Goal: Task Accomplishment & Management: Use online tool/utility

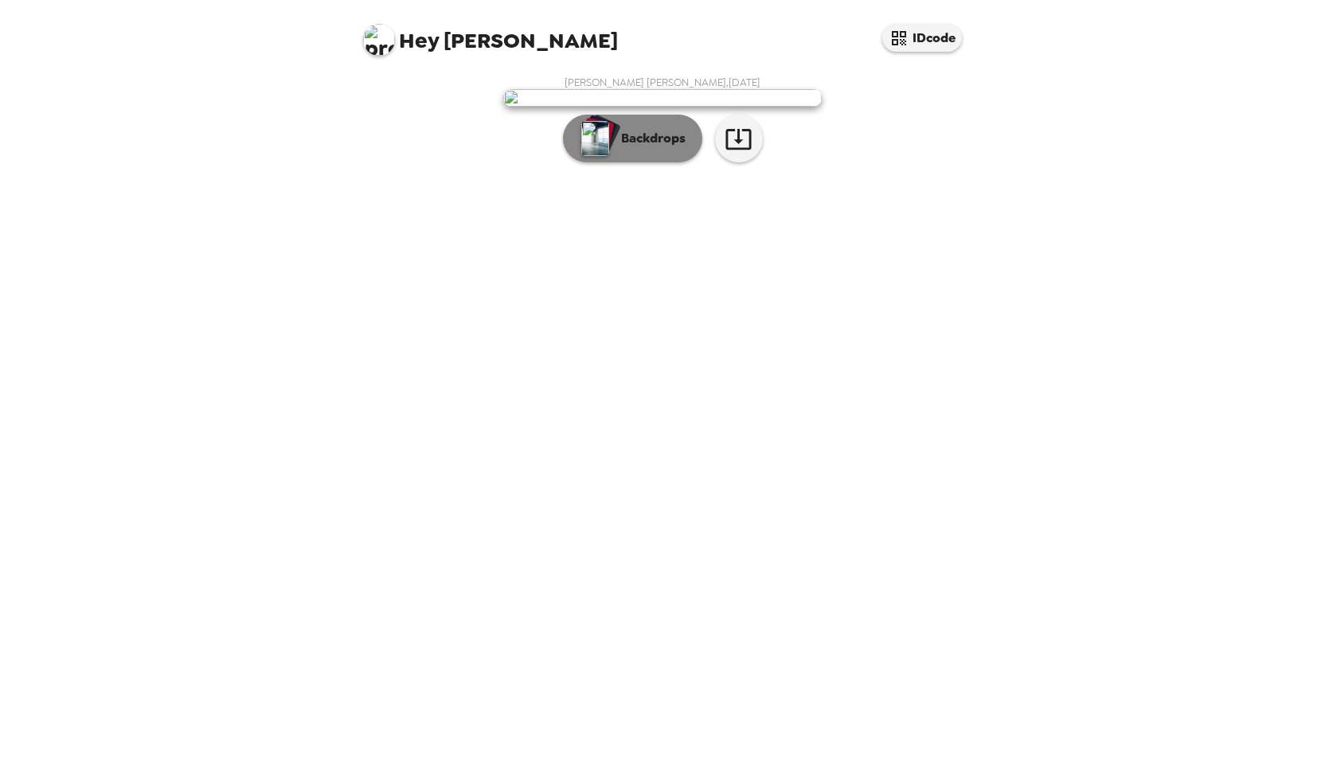
click at [583, 158] on div "button" at bounding box center [596, 139] width 32 height 40
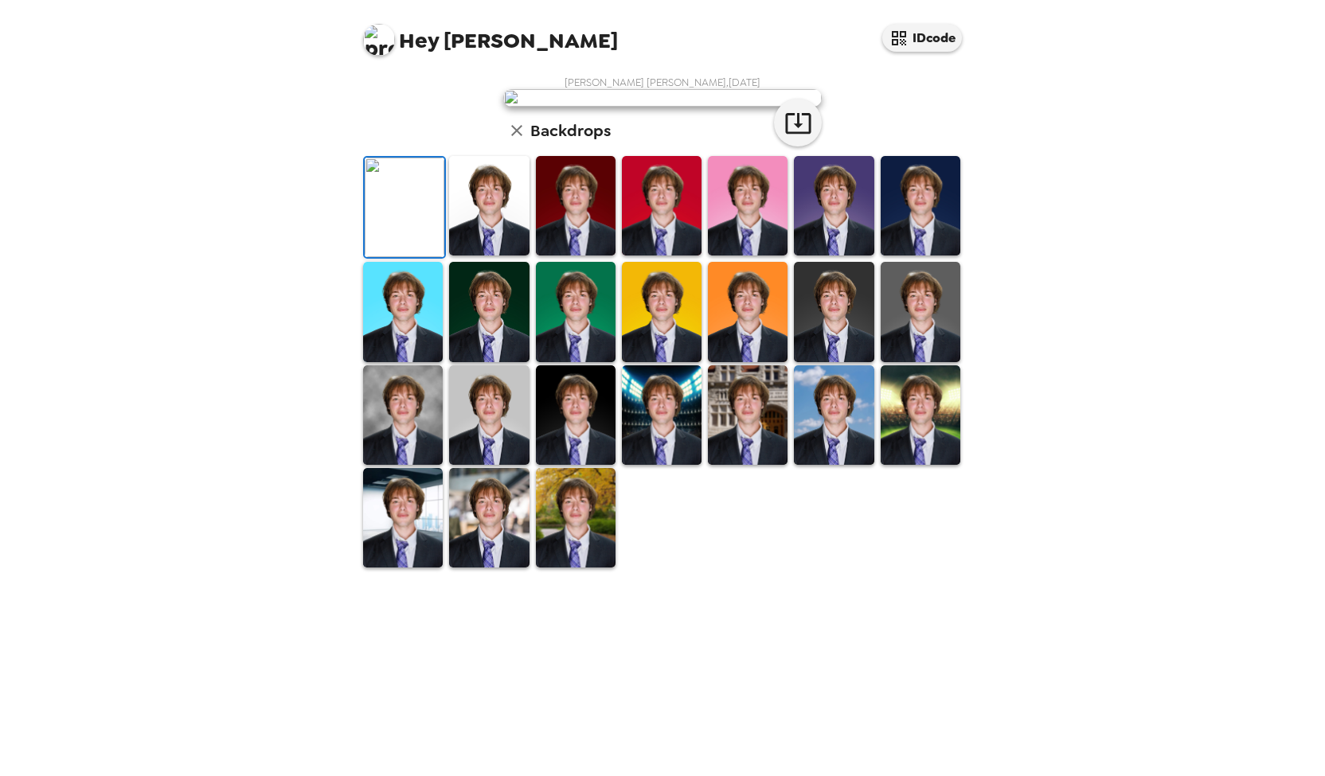
scroll to position [47, 0]
click at [846, 256] on img at bounding box center [834, 206] width 80 height 100
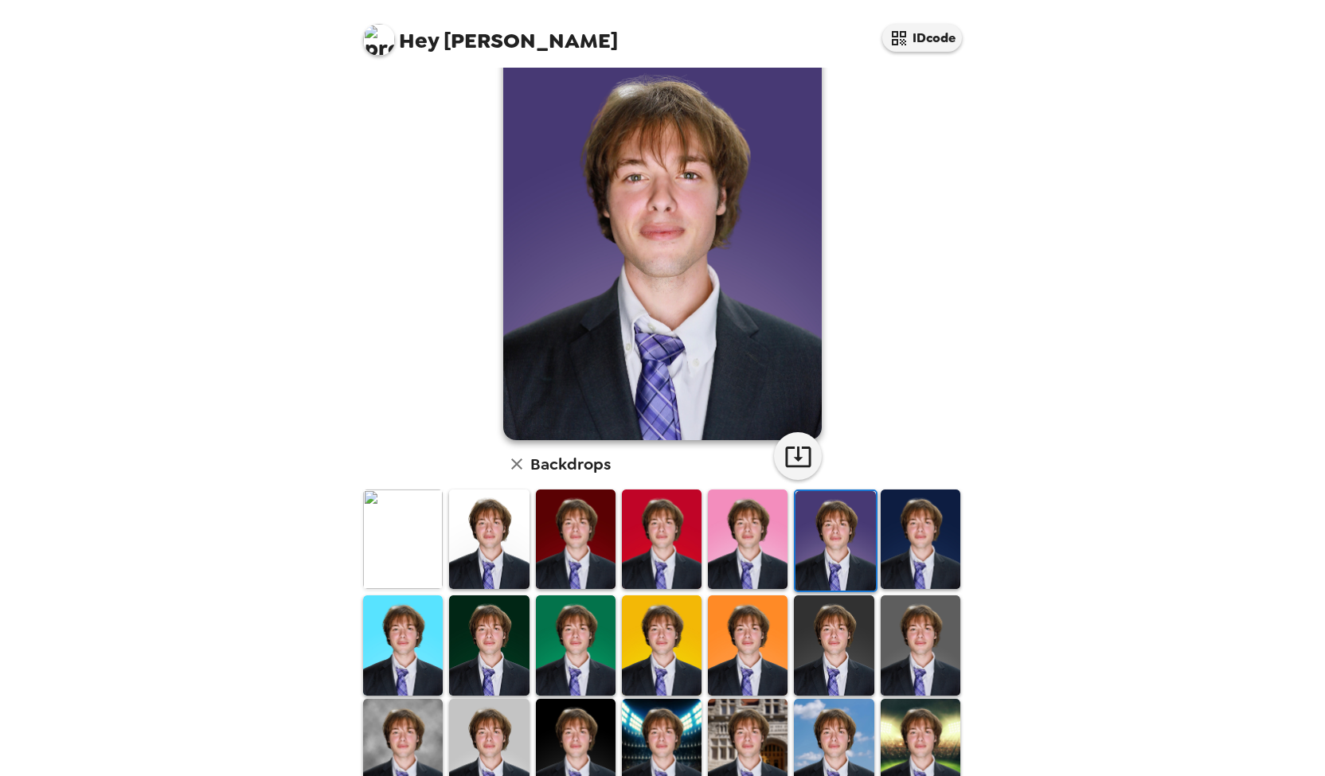
click at [433, 512] on img at bounding box center [403, 540] width 80 height 100
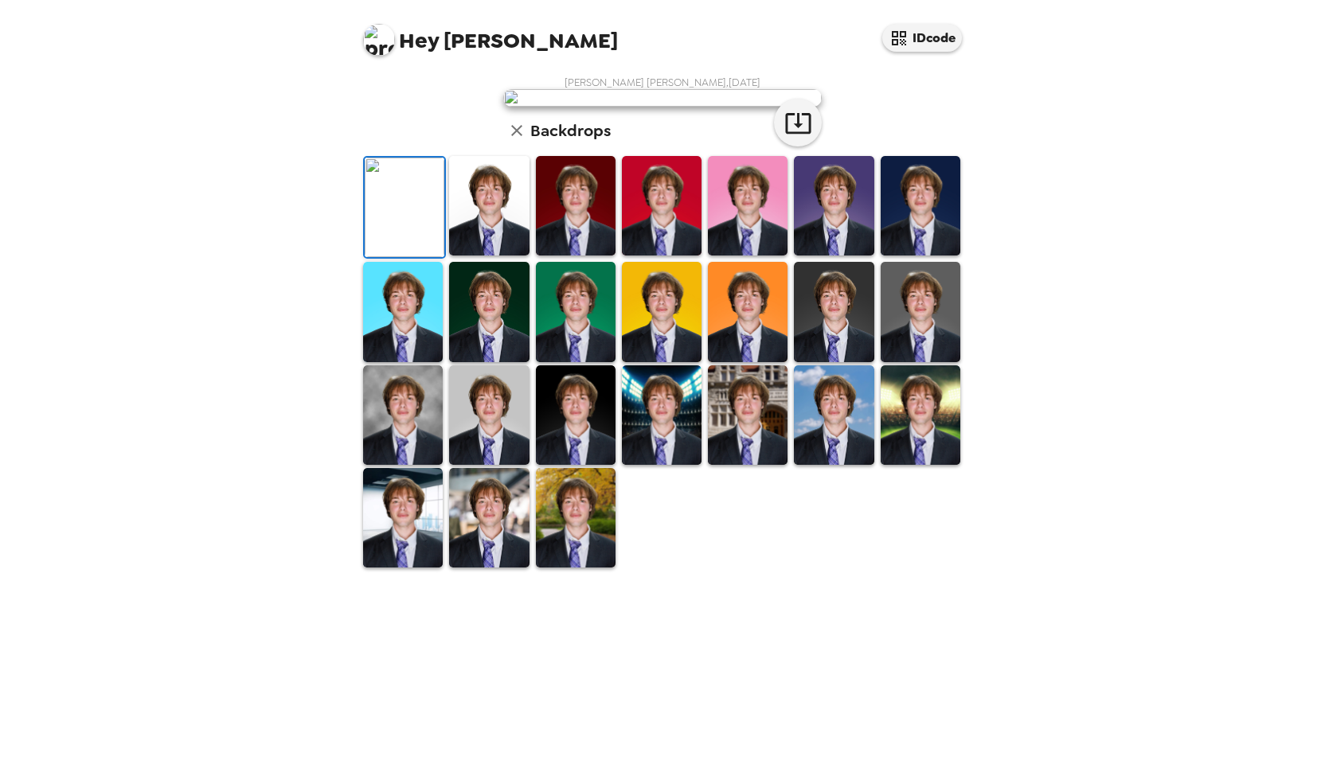
click at [492, 256] on img at bounding box center [489, 206] width 80 height 100
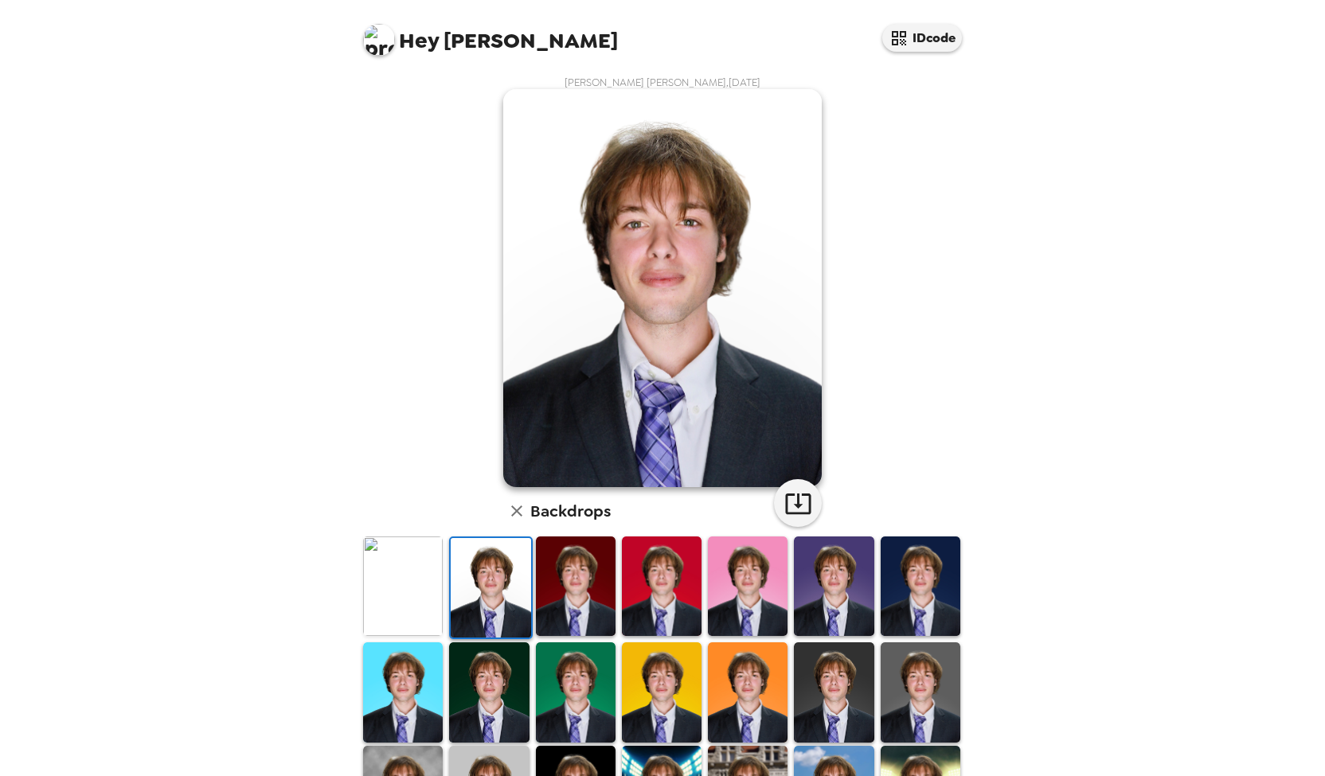
scroll to position [0, 0]
click at [810, 501] on button "button" at bounding box center [798, 503] width 48 height 48
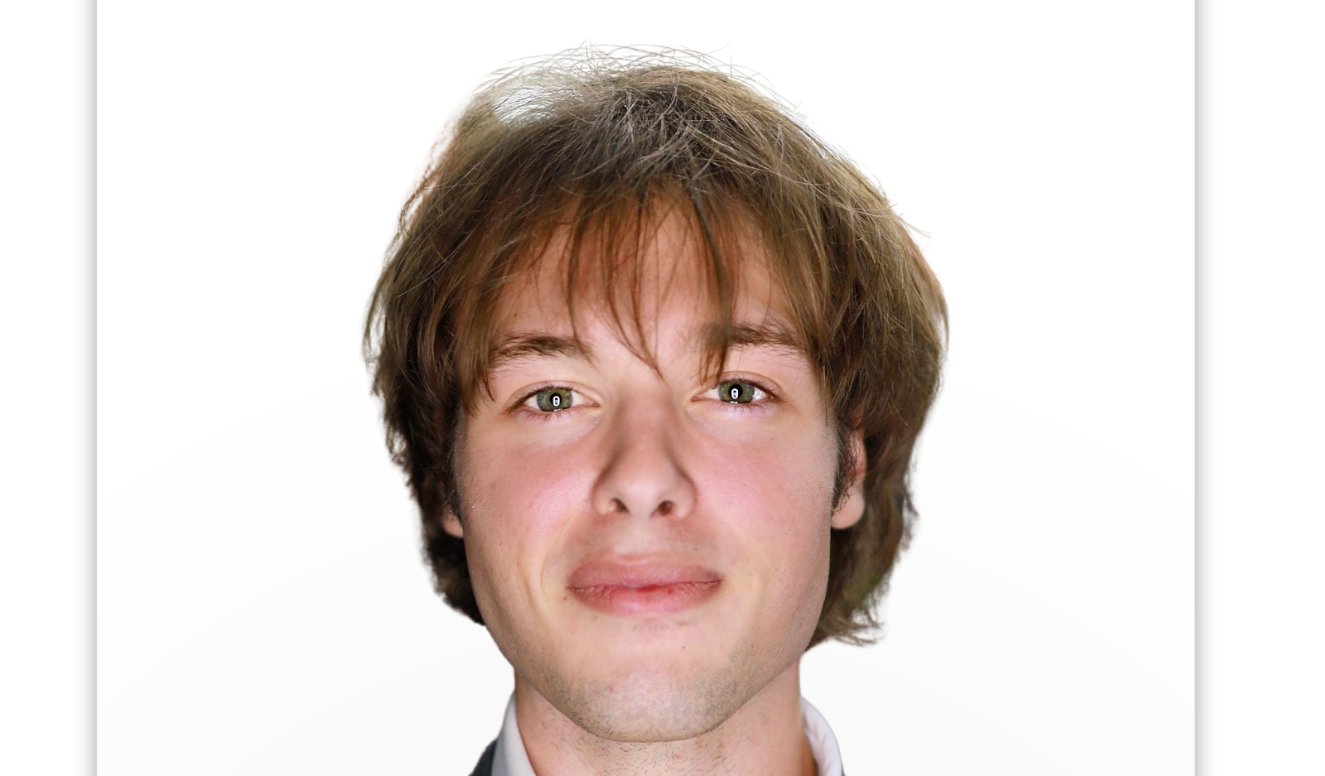
scroll to position [14, 0]
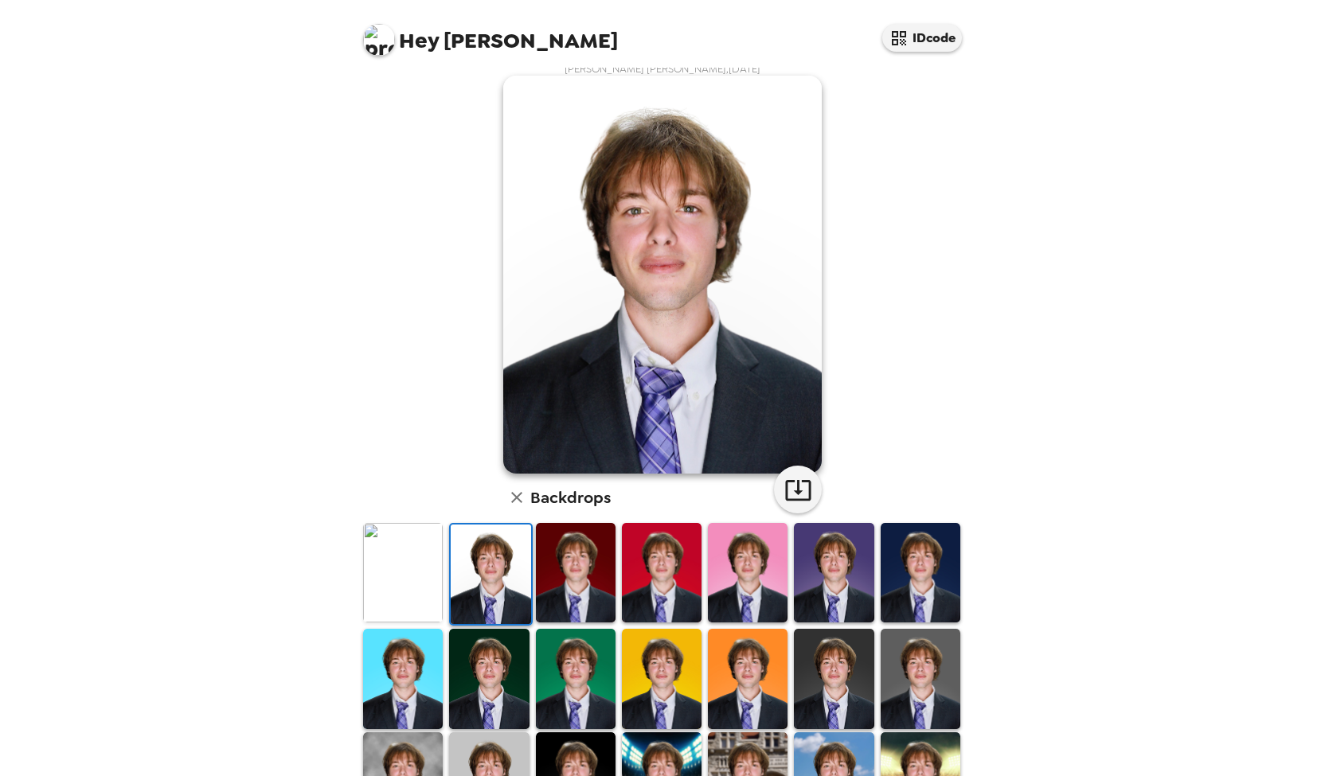
click at [850, 584] on img at bounding box center [834, 573] width 80 height 100
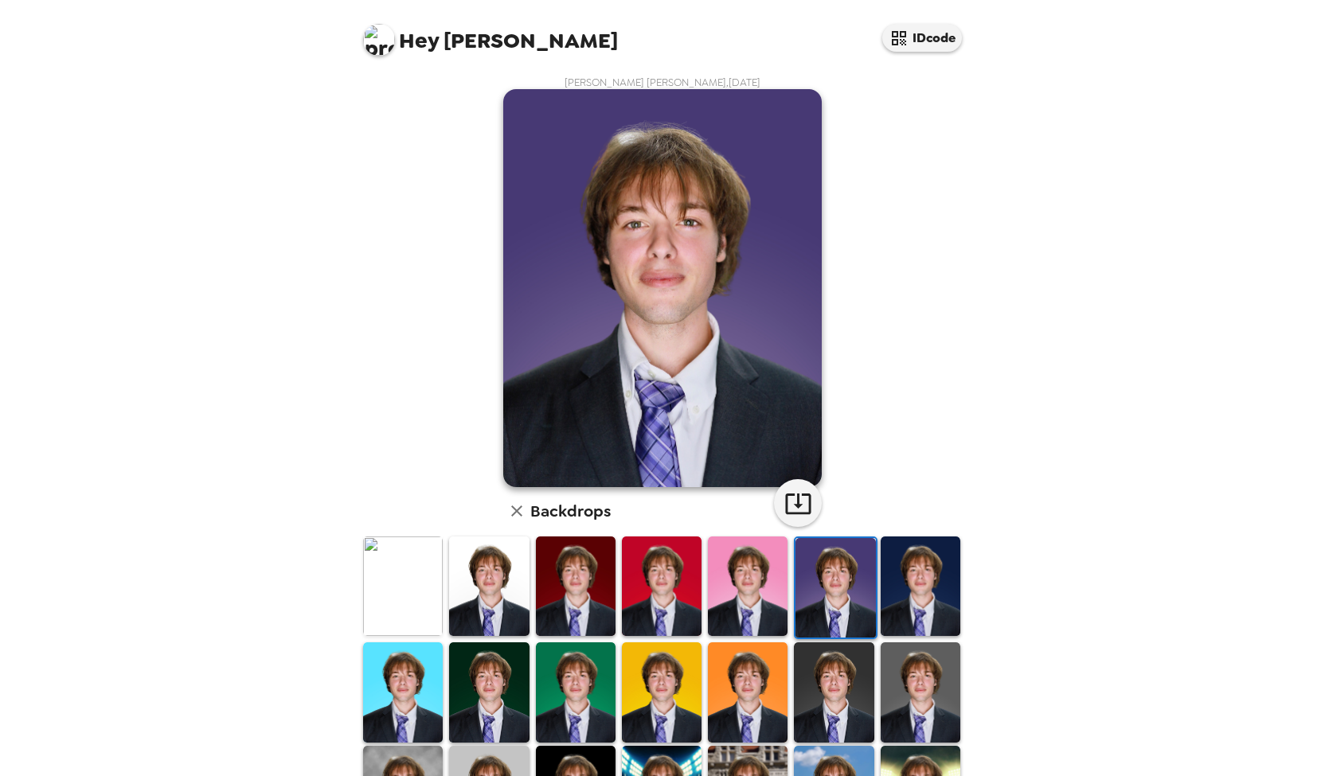
scroll to position [1, 0]
click at [499, 591] on img at bounding box center [489, 586] width 80 height 100
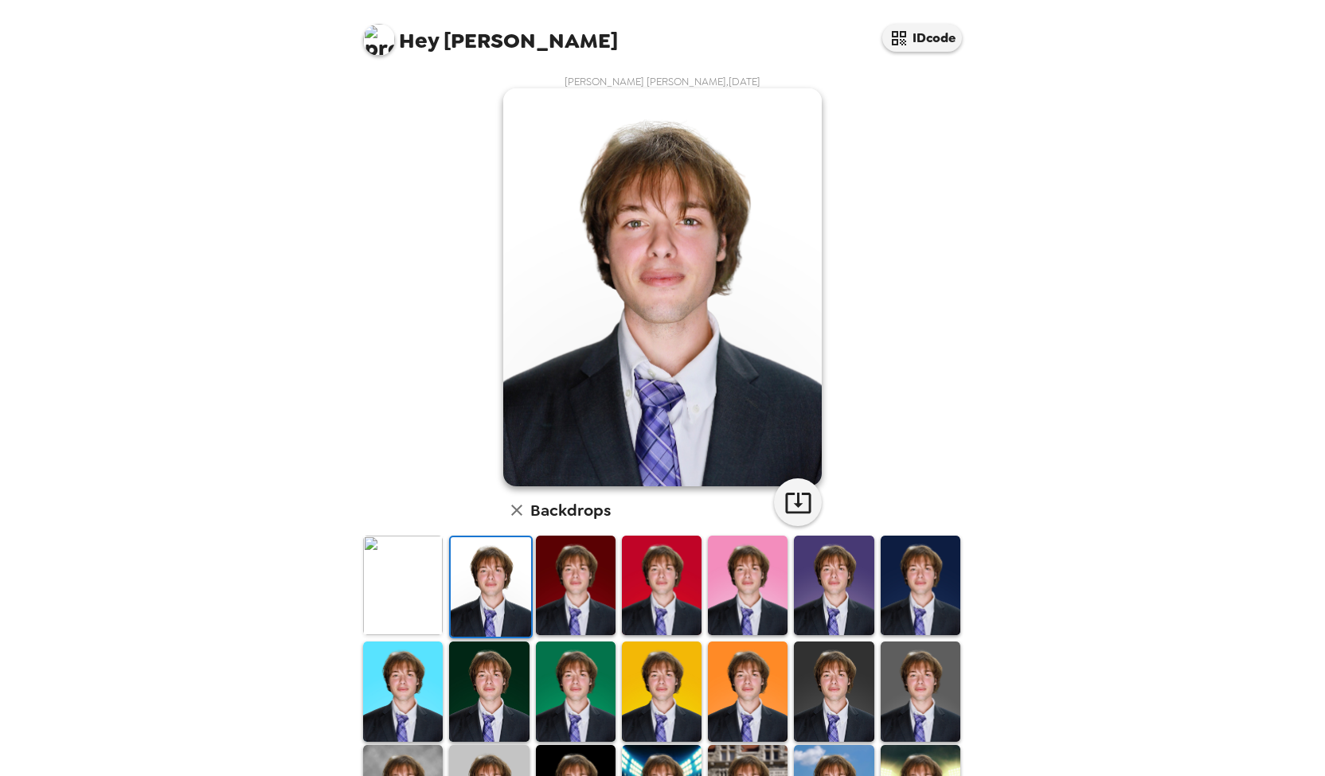
click at [819, 599] on img at bounding box center [834, 586] width 80 height 100
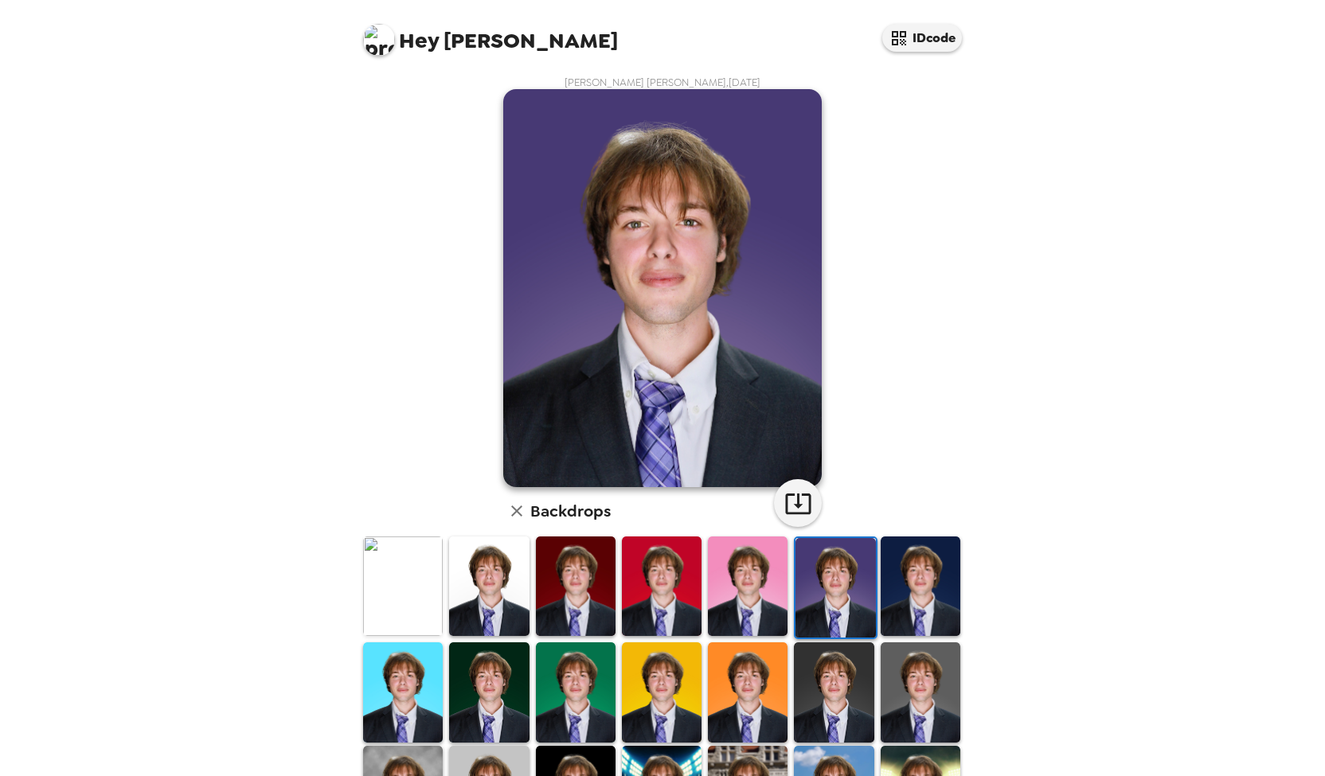
scroll to position [6, 0]
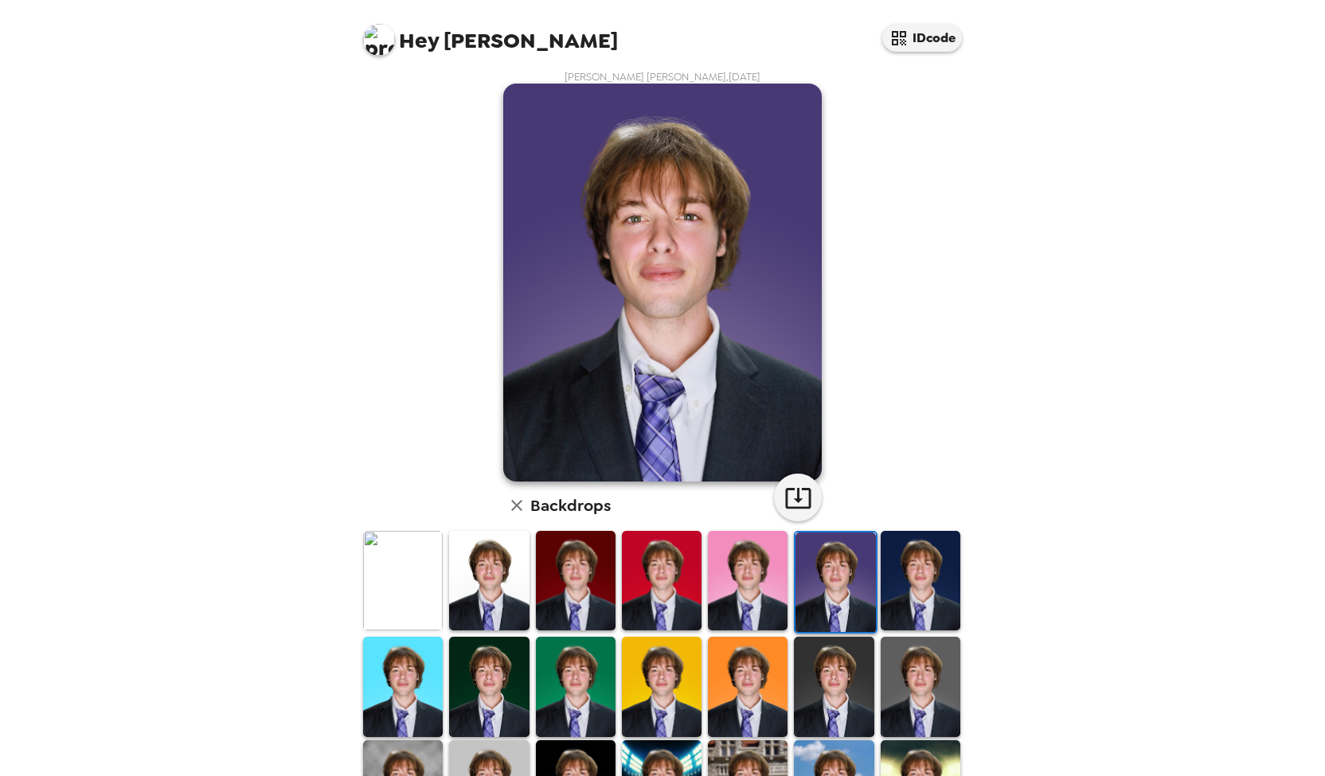
click at [491, 592] on img at bounding box center [489, 581] width 80 height 100
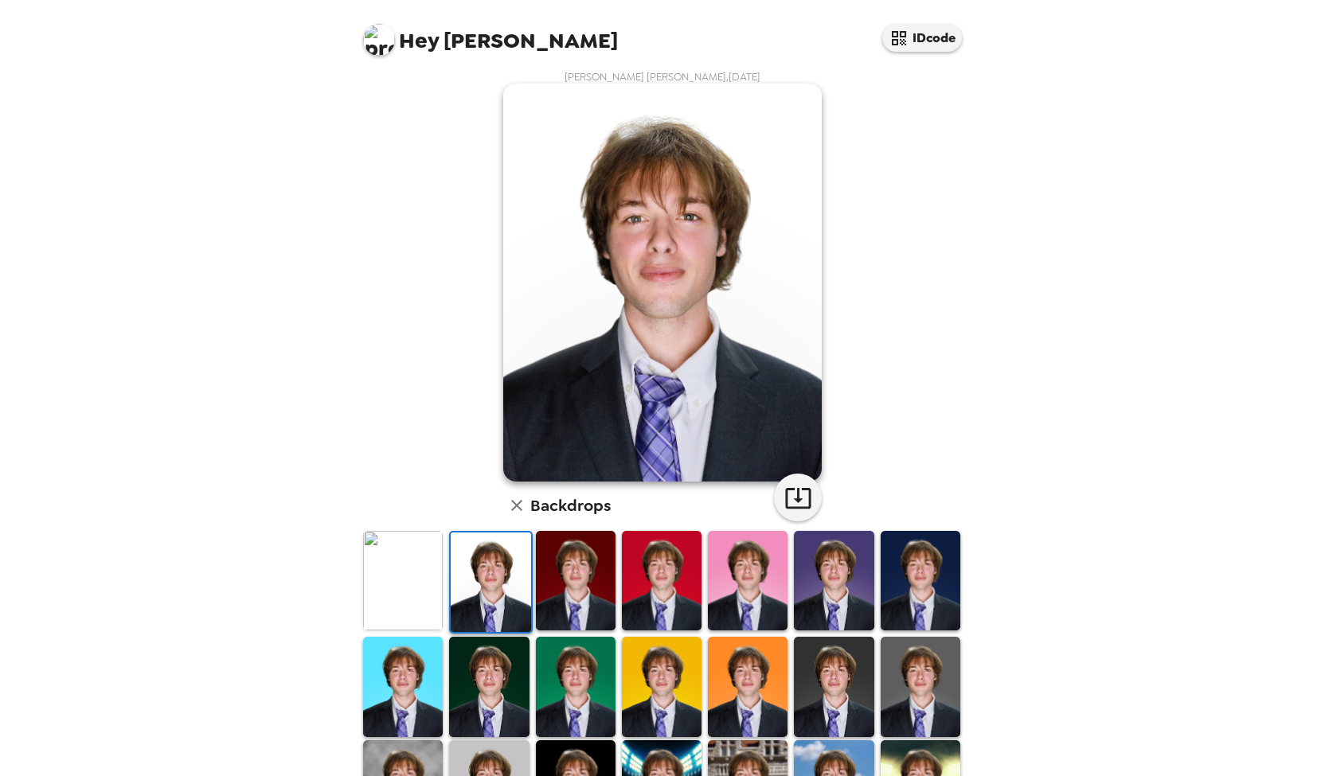
scroll to position [0, 0]
